Goal: Task Accomplishment & Management: Manage account settings

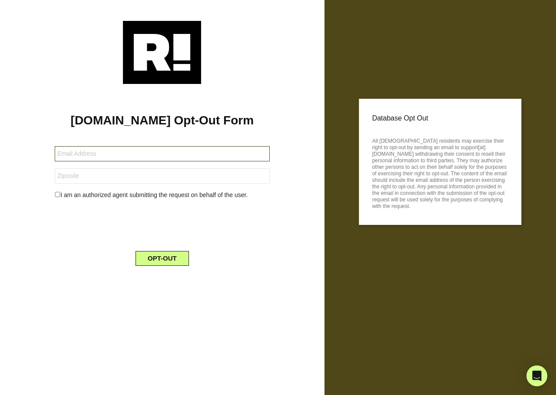
type input "[EMAIL_ADDRESS][DOMAIN_NAME]"
type input "99163"
